Goal: Task Accomplishment & Management: Manage account settings

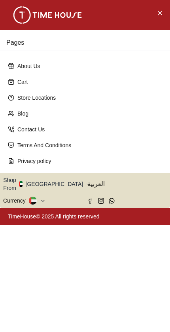
click at [161, 12] on icon "Close Menu" at bounding box center [160, 13] width 6 height 10
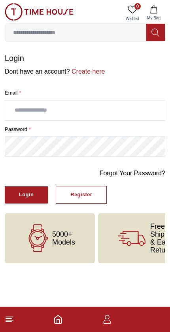
click at [27, 108] on input "text" at bounding box center [85, 111] width 160 height 20
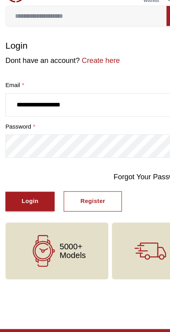
type input "**********"
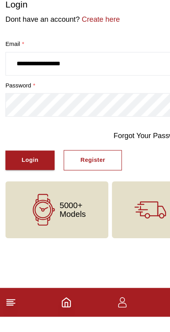
click at [19, 190] on div "Login" at bounding box center [26, 194] width 15 height 9
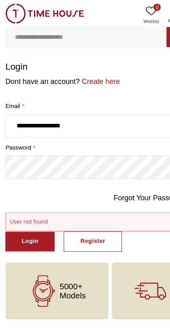
click at [15, 112] on input "**********" at bounding box center [85, 111] width 160 height 20
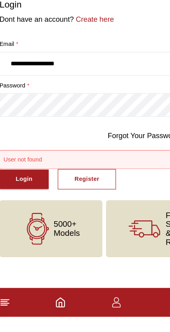
click at [19, 207] on div "Login" at bounding box center [26, 211] width 15 height 9
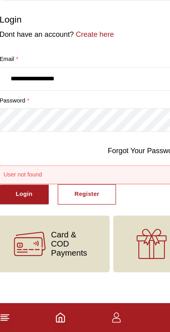
scroll to position [0, 204]
click at [125, 169] on link "Forgot Your Password?" at bounding box center [133, 173] width 66 height 9
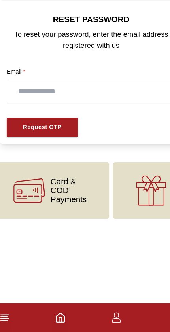
click at [101, 112] on input "text" at bounding box center [84, 122] width 147 height 20
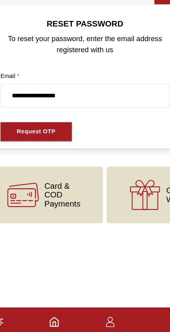
type input "**********"
click at [47, 148] on div "Request OTP" at bounding box center [42, 152] width 34 height 9
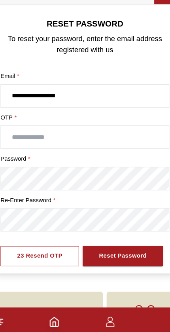
click at [105, 148] on input "text" at bounding box center [84, 158] width 147 height 20
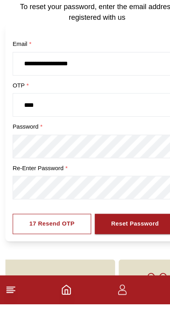
type input "****"
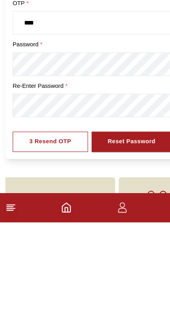
click at [120, 257] on div "Reset Password" at bounding box center [116, 261] width 42 height 9
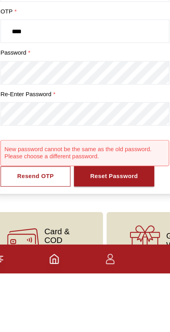
scroll to position [61, 0]
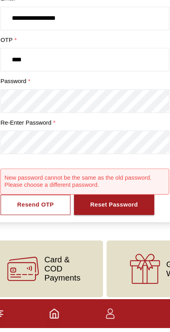
click at [116, 220] on div "Reset Password" at bounding box center [111, 224] width 42 height 9
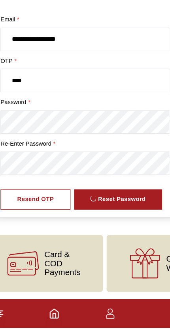
scroll to position [41, 0]
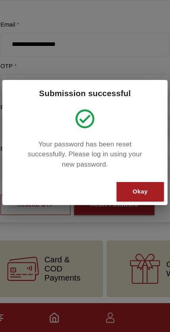
click at [135, 201] on button "Okay" at bounding box center [134, 209] width 42 height 17
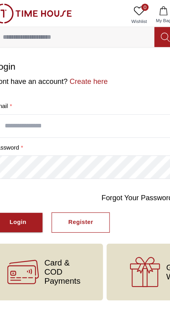
click at [111, 111] on input "text" at bounding box center [85, 111] width 160 height 20
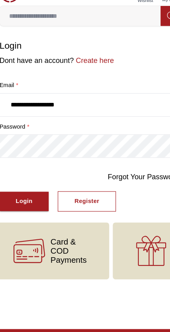
type input "**********"
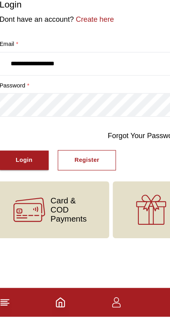
click at [31, 186] on button "Login" at bounding box center [26, 194] width 43 height 17
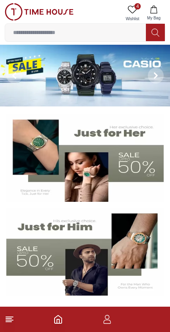
click at [155, 7] on icon "button" at bounding box center [153, 10] width 7 height 8
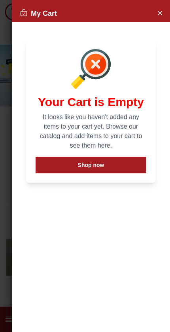
click at [111, 163] on button "Shop now" at bounding box center [91, 165] width 111 height 17
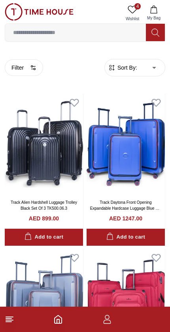
click at [6, 323] on icon at bounding box center [9, 319] width 9 height 9
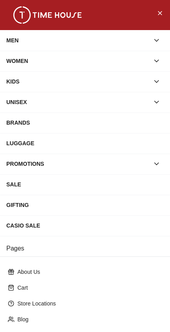
click at [158, 19] on button "Close Menu" at bounding box center [160, 12] width 13 height 13
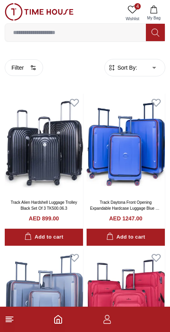
click at [58, 321] on icon "Home" at bounding box center [57, 319] width 9 height 9
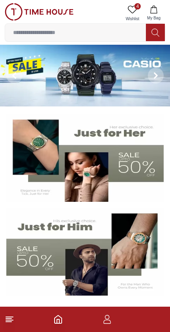
click at [88, 169] on img at bounding box center [85, 157] width 158 height 87
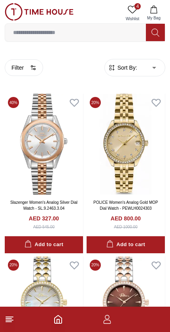
click at [57, 317] on icon "Home" at bounding box center [58, 319] width 7 height 8
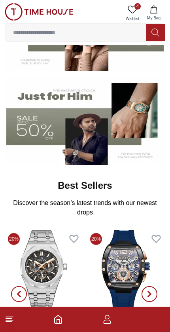
scroll to position [131, 0]
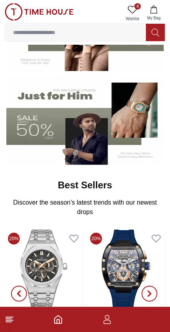
click at [9, 311] on footer at bounding box center [85, 319] width 170 height 25
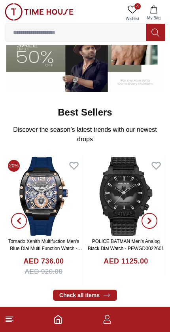
scroll to position [203, 0]
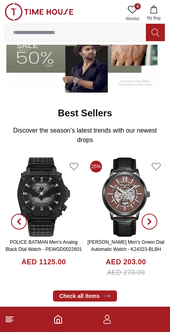
click at [13, 315] on icon at bounding box center [9, 319] width 9 height 9
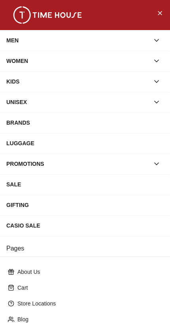
scroll to position [163, 0]
click at [158, 13] on icon "Close Menu" at bounding box center [160, 13] width 6 height 10
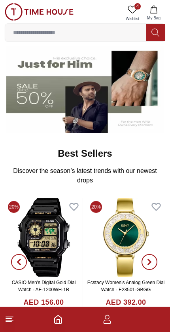
click at [61, 323] on icon "Home" at bounding box center [58, 319] width 7 height 8
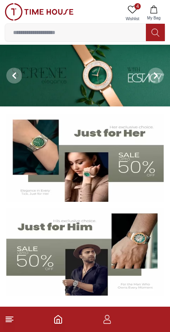
click at [111, 319] on icon "button" at bounding box center [107, 319] width 9 height 9
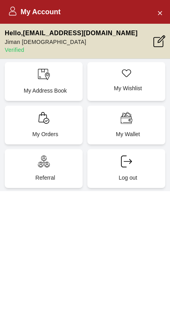
click at [70, 36] on p "Hello , jeshjiman@gmail.com" at bounding box center [71, 32] width 133 height 9
click at [42, 89] on p "My Address Book" at bounding box center [45, 91] width 68 height 8
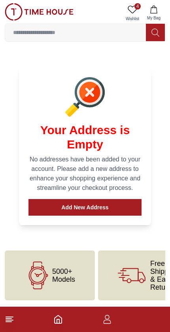
scroll to position [25, 0]
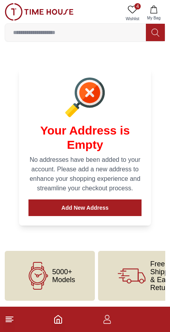
click at [51, 202] on button "Add New Address" at bounding box center [84, 207] width 113 height 17
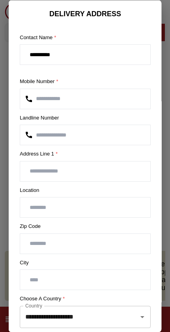
click at [109, 161] on input "text" at bounding box center [85, 171] width 130 height 20
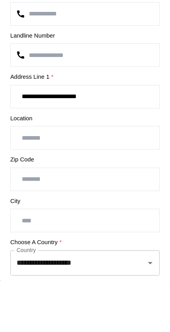
type input "**********"
click at [118, 197] on input "text" at bounding box center [85, 207] width 130 height 20
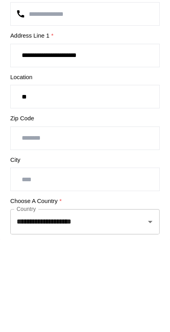
type input "*"
type input "******"
click at [116, 233] on input "number" at bounding box center [85, 243] width 130 height 20
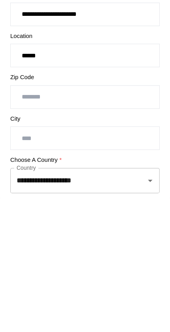
type input "*****"
click at [109, 270] on input "text" at bounding box center [85, 280] width 130 height 20
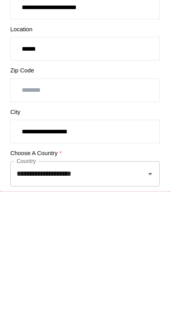
type input "**********"
click at [97, 309] on input "**********" at bounding box center [74, 316] width 102 height 15
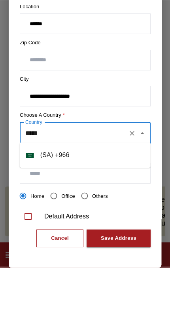
scroll to position [119, 0]
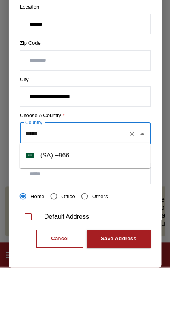
click at [103, 211] on li "( SA ) + 966" at bounding box center [85, 220] width 131 height 19
type input "**********"
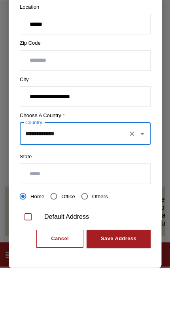
click at [114, 228] on input "text" at bounding box center [85, 238] width 130 height 20
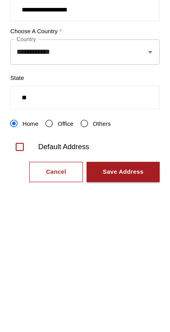
type input "*"
click at [105, 228] on input "**********" at bounding box center [85, 238] width 130 height 20
type input "**********"
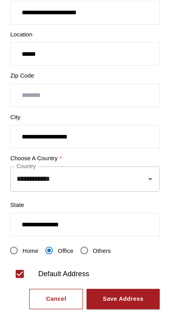
click at [121, 299] on div "Save Address" at bounding box center [119, 303] width 36 height 9
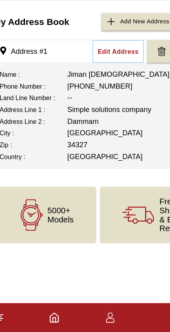
scroll to position [0, 0]
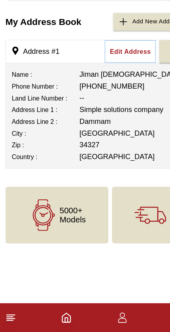
click at [58, 319] on polyline "Home" at bounding box center [58, 321] width 2 height 4
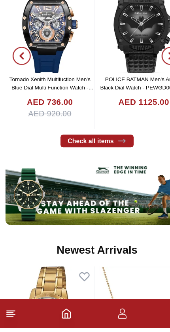
scroll to position [331, 0]
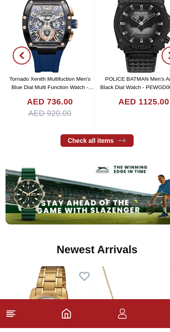
click at [60, 315] on icon "Home" at bounding box center [57, 319] width 9 height 9
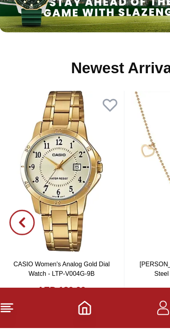
scroll to position [0, 0]
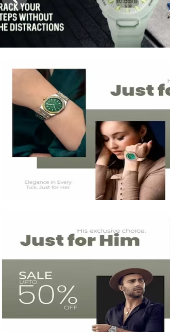
click at [72, 208] on img at bounding box center [85, 251] width 158 height 87
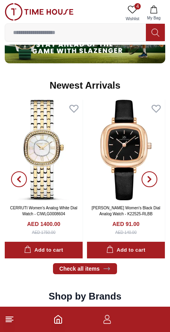
scroll to position [510, 0]
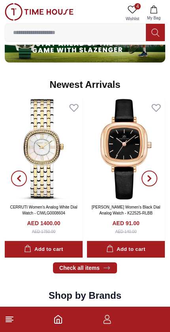
click at [5, 319] on icon at bounding box center [9, 319] width 9 height 9
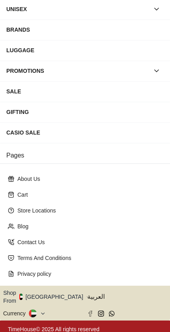
scroll to position [93, 0]
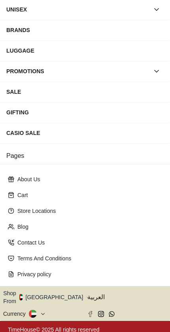
click at [38, 310] on button at bounding box center [37, 314] width 17 height 8
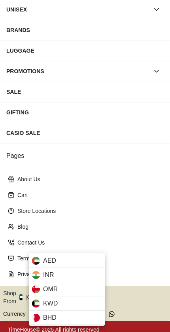
click at [117, 218] on div at bounding box center [85, 166] width 170 height 332
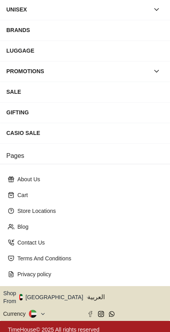
click at [57, 295] on button "Shop From UAE" at bounding box center [46, 297] width 86 height 16
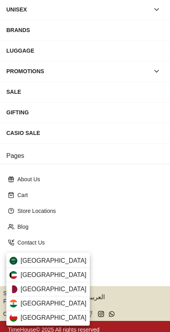
click at [65, 260] on div "Saudi Arabia" at bounding box center [48, 261] width 84 height 14
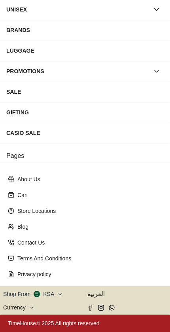
click at [32, 308] on icon at bounding box center [31, 308] width 3 height 2
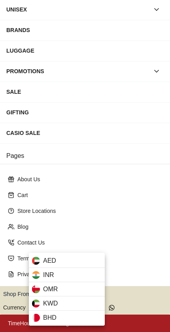
click at [27, 306] on div at bounding box center [85, 166] width 170 height 332
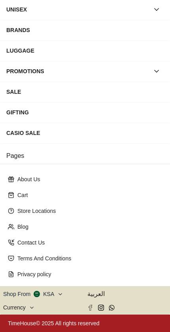
click at [32, 306] on icon at bounding box center [32, 308] width 6 height 6
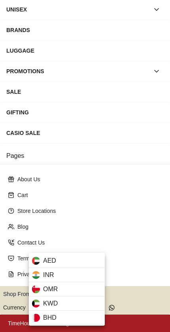
click at [30, 308] on div "KWD" at bounding box center [67, 303] width 76 height 14
